Goal: Information Seeking & Learning: Find specific fact

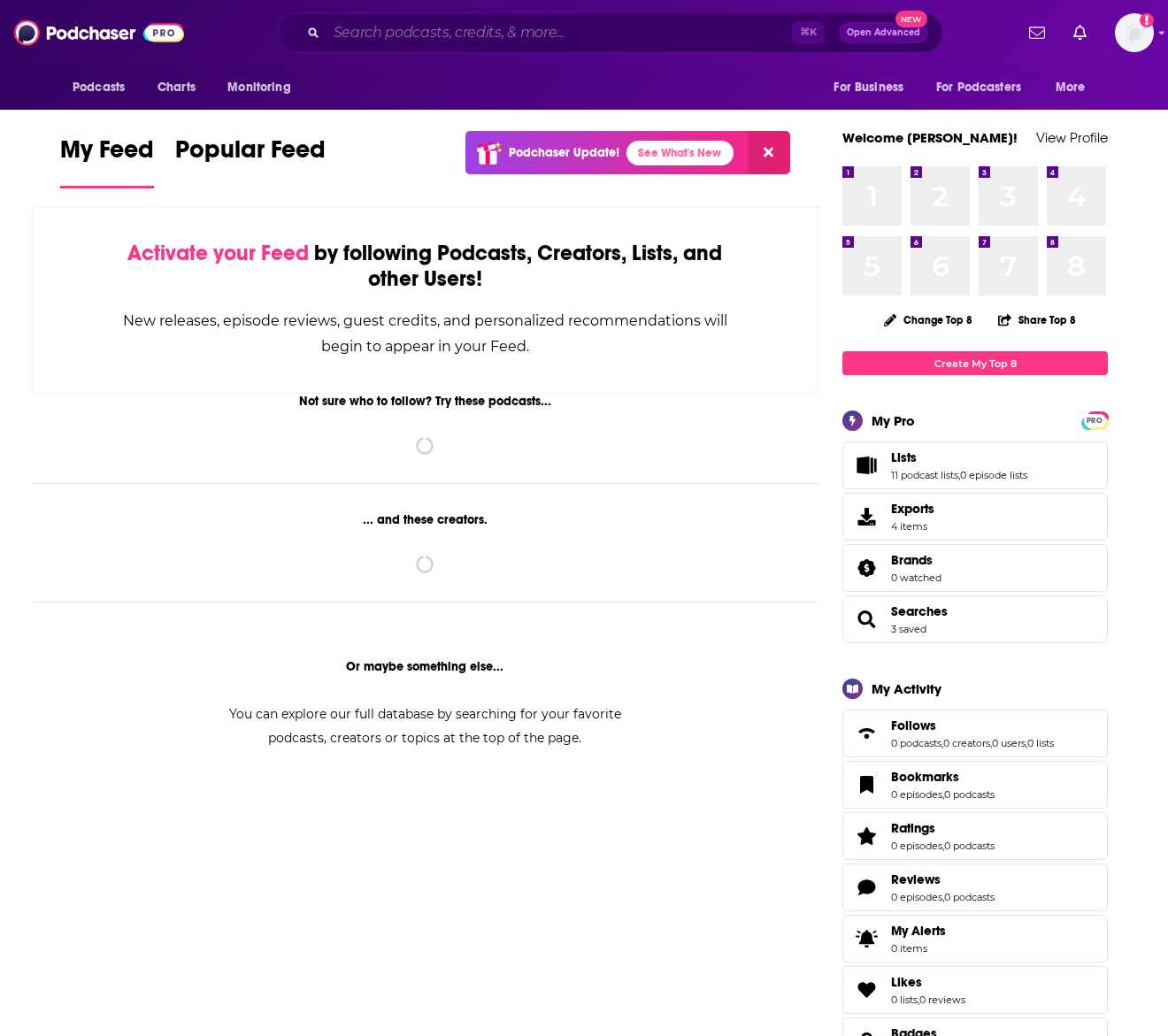
click at [667, 28] on input "Search podcasts, credits, & more..." at bounding box center [560, 33] width 465 height 28
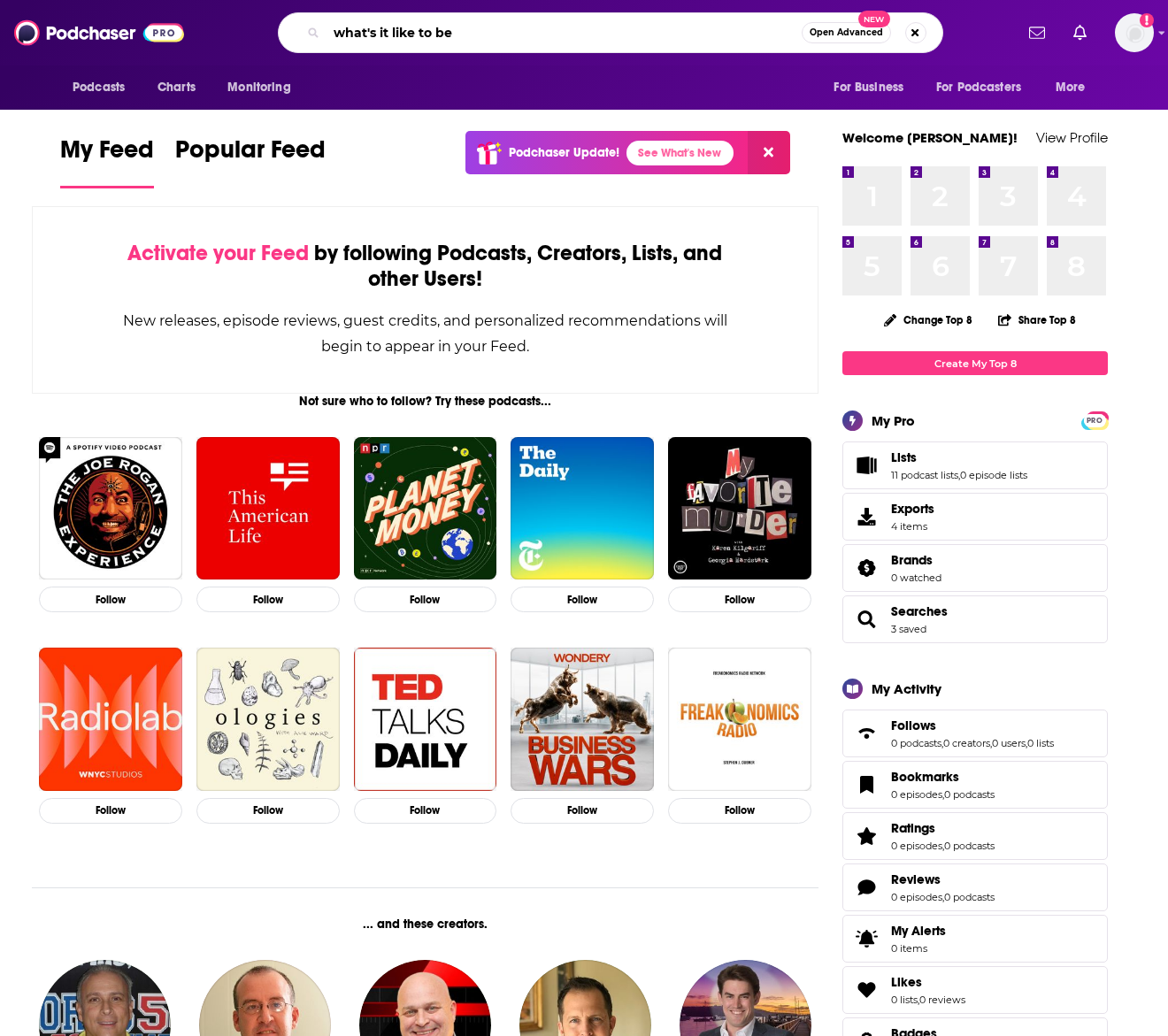
type input "what's it like to be"
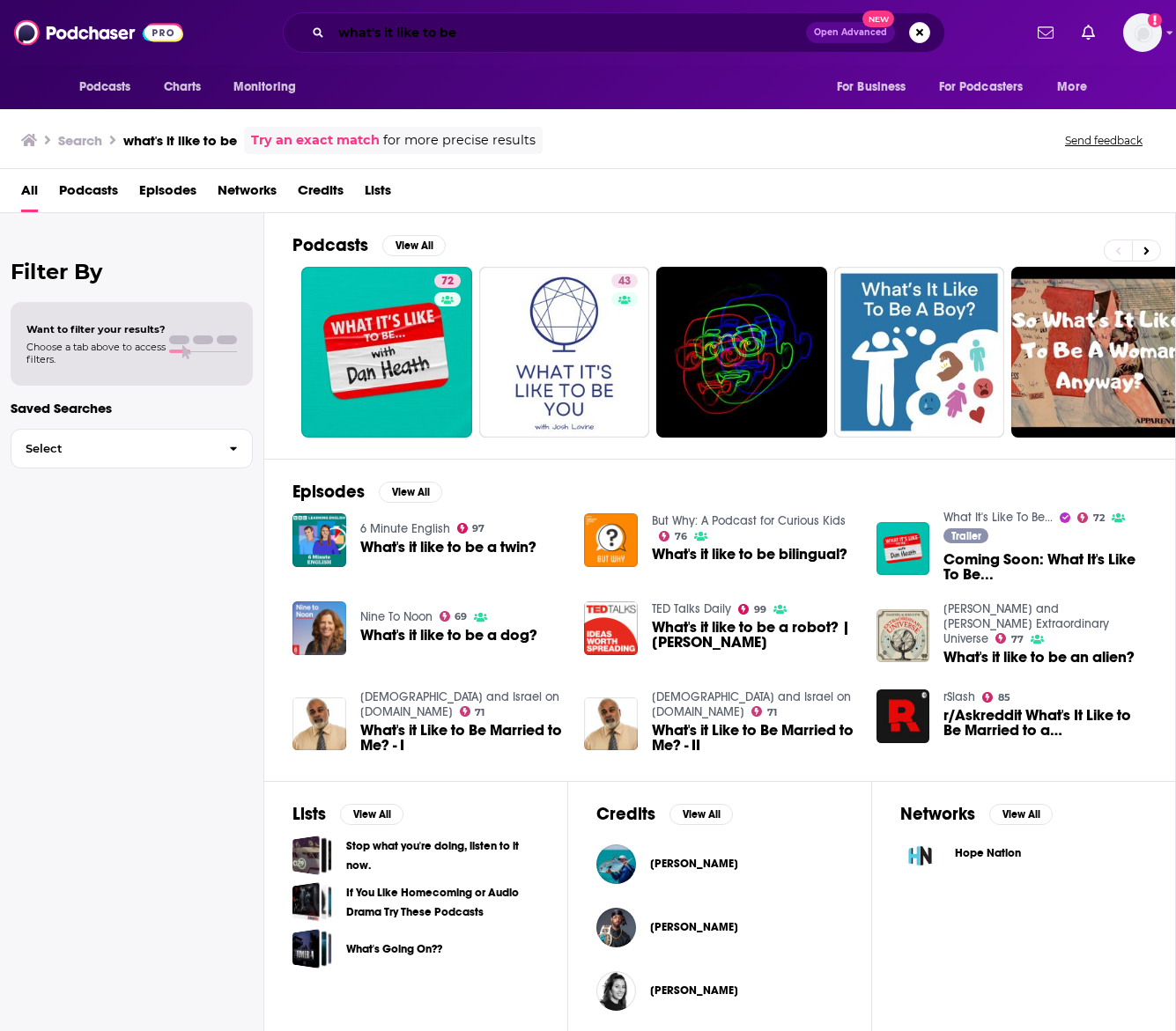
click at [389, 29] on input "what's it like to be" at bounding box center [568, 32] width 475 height 28
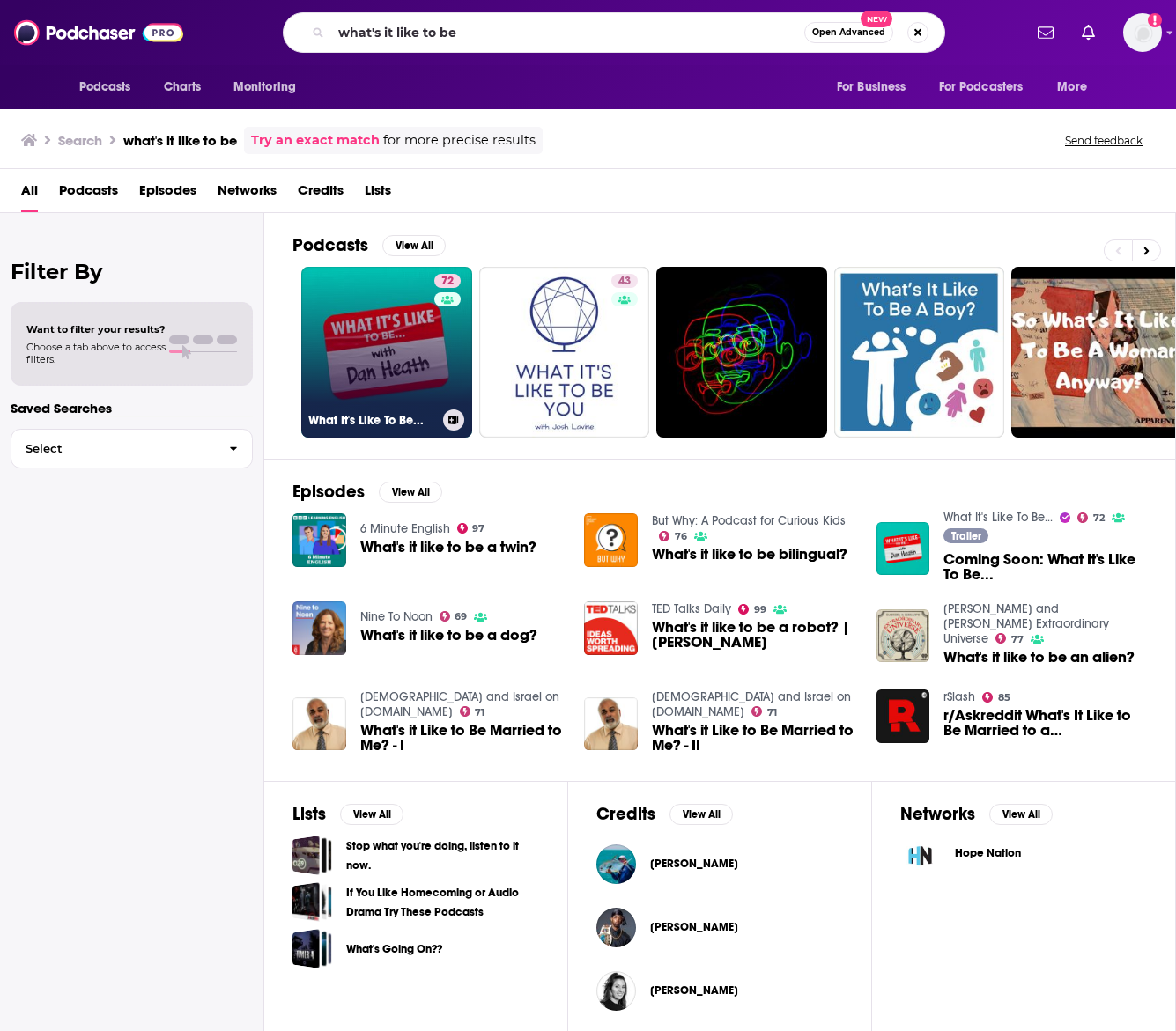
click at [346, 376] on link "72 What It's Like To Be..." at bounding box center [387, 352] width 171 height 171
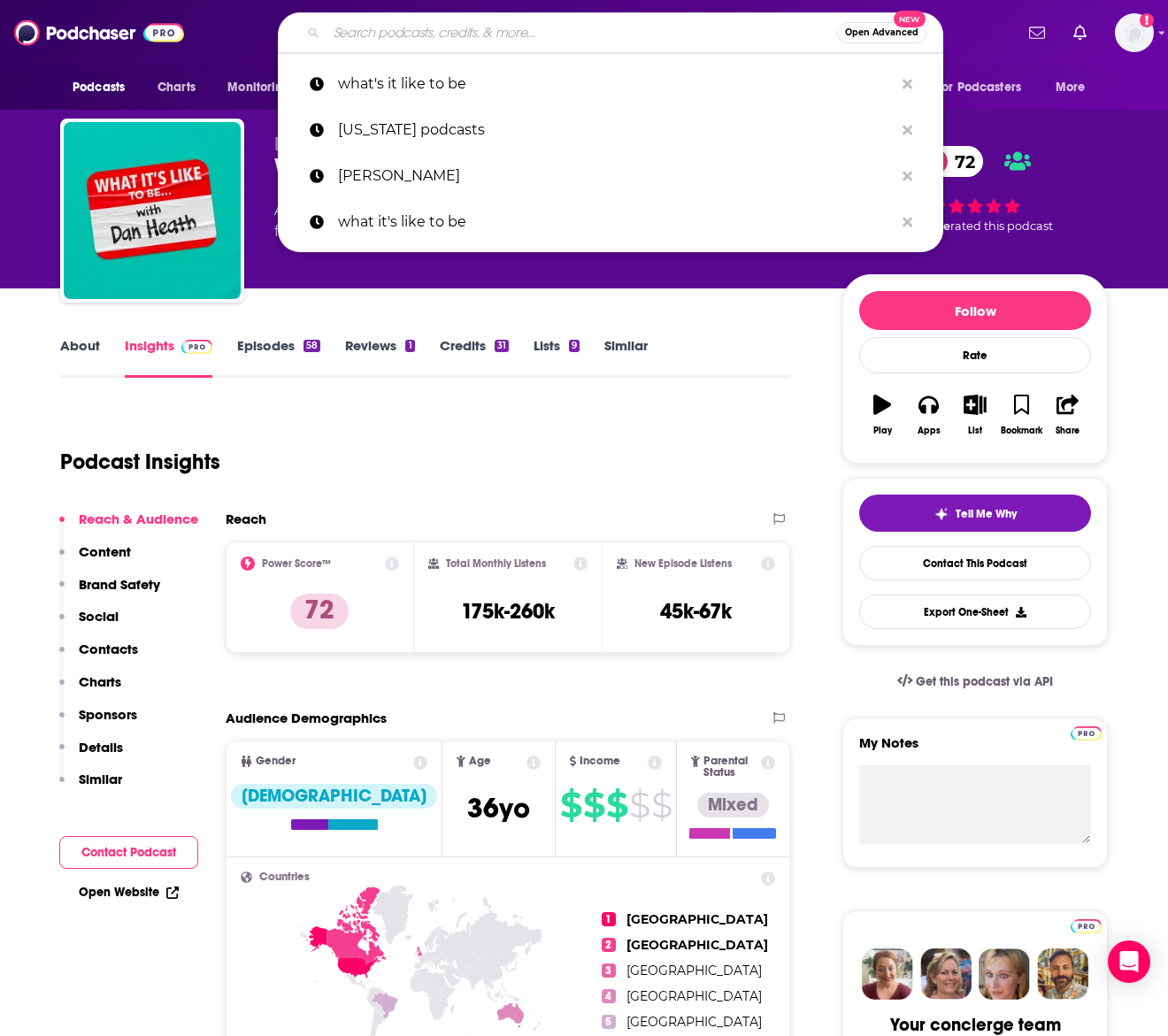
click at [499, 39] on input "Search podcasts, credits, & more..." at bounding box center [582, 33] width 511 height 28
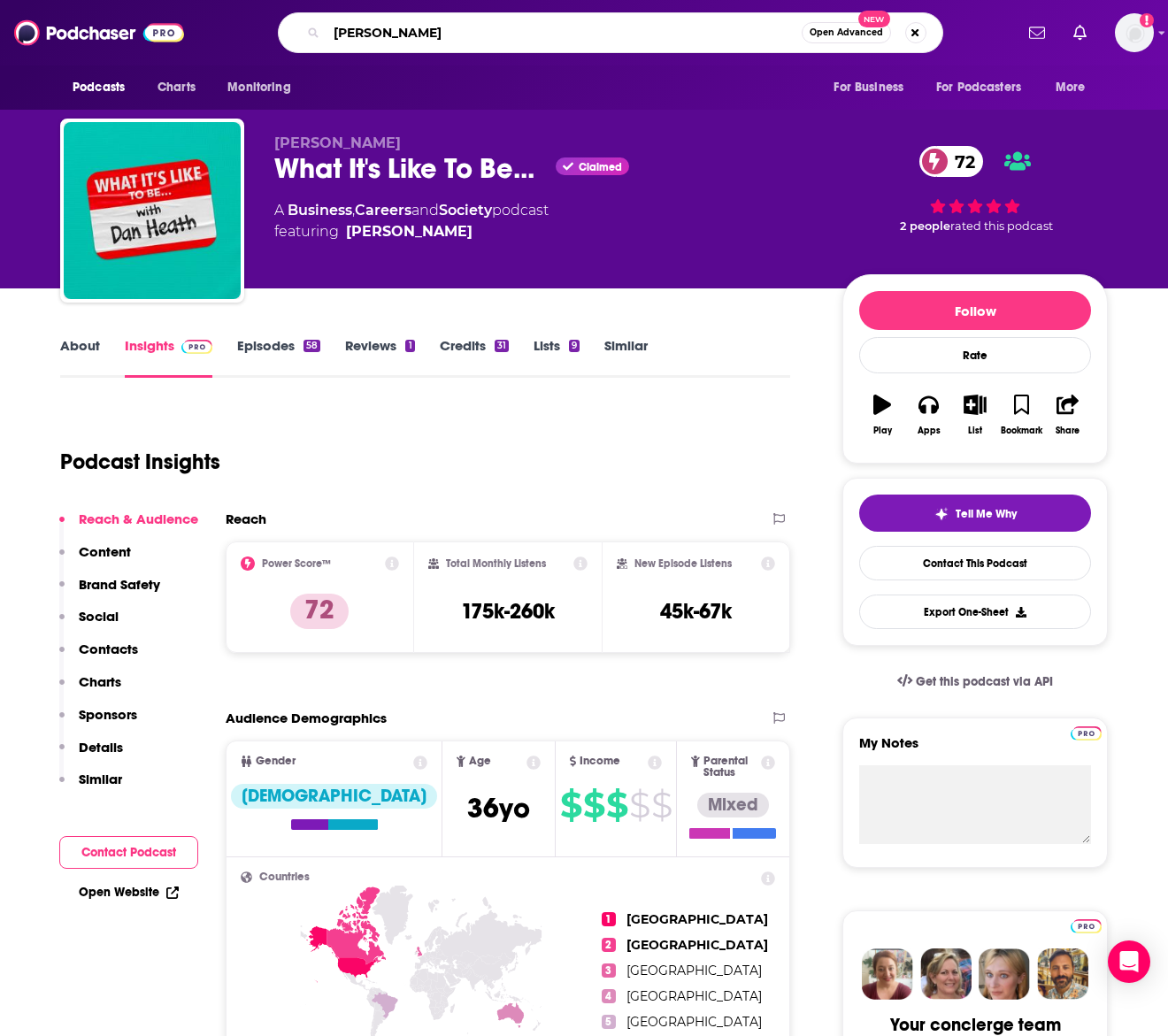
type input "[PERSON_NAME]"
